Goal: Transaction & Acquisition: Purchase product/service

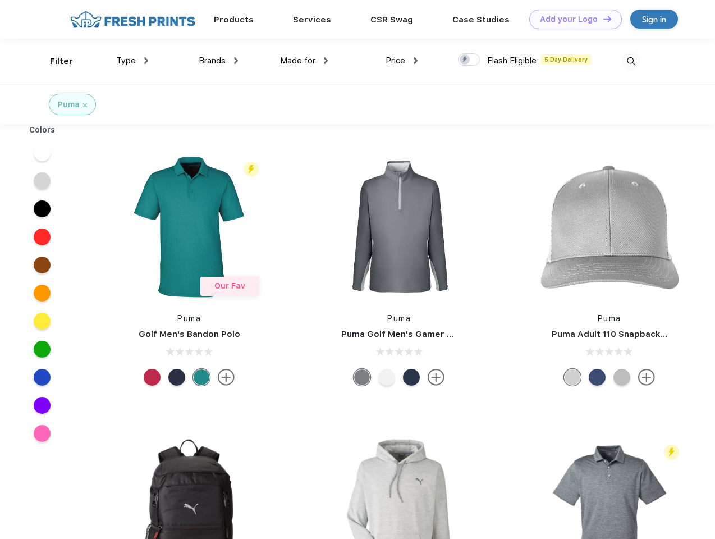
click at [571, 19] on link "Add your Logo Design Tool" at bounding box center [575, 20] width 93 height 20
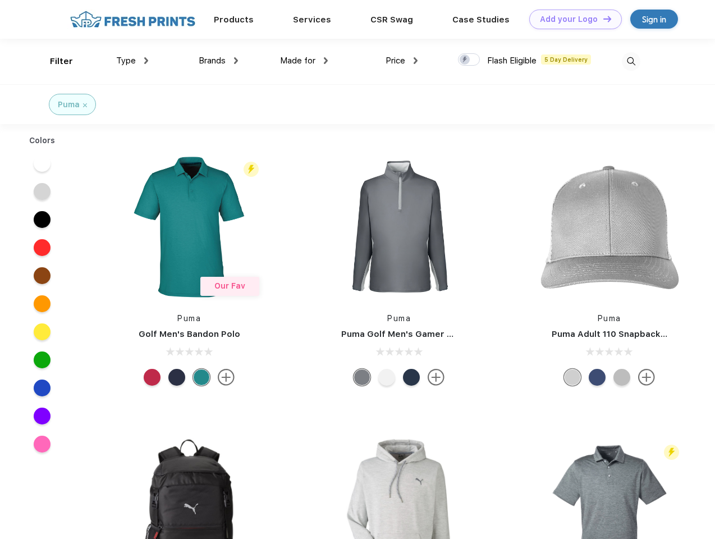
click at [0, 0] on div "Design Tool" at bounding box center [0, 0] width 0 height 0
click at [602, 19] on link "Add your Logo Design Tool" at bounding box center [575, 20] width 93 height 20
click at [54, 61] on div "Filter" at bounding box center [61, 61] width 23 height 13
click at [132, 61] on span "Type" at bounding box center [126, 61] width 20 height 10
click at [218, 61] on span "Brands" at bounding box center [212, 61] width 27 height 10
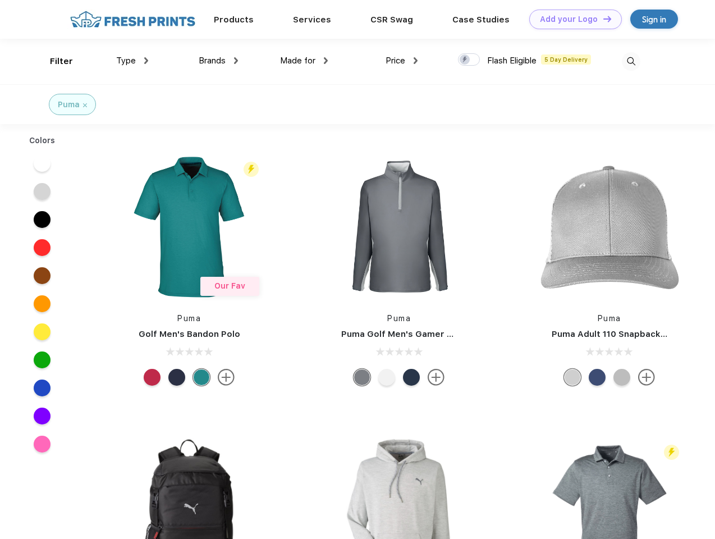
click at [304, 61] on span "Made for" at bounding box center [297, 61] width 35 height 10
click at [402, 61] on span "Price" at bounding box center [396, 61] width 20 height 10
click at [469, 60] on div at bounding box center [469, 59] width 22 height 12
click at [465, 60] on input "checkbox" at bounding box center [461, 56] width 7 height 7
click at [631, 61] on img at bounding box center [631, 61] width 19 height 19
